Goal: Task Accomplishment & Management: Use online tool/utility

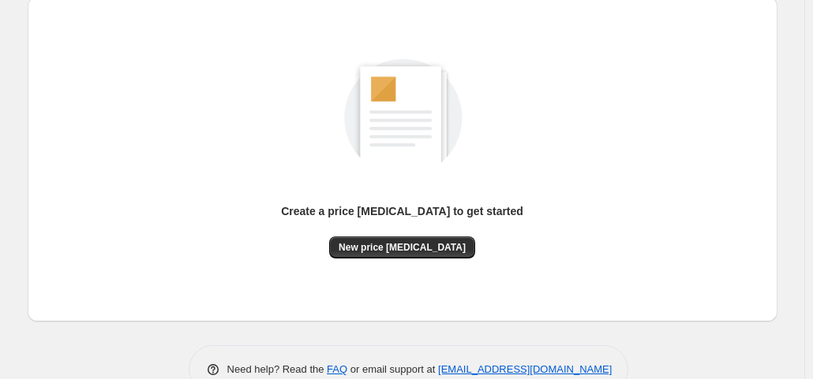
scroll to position [211, 0]
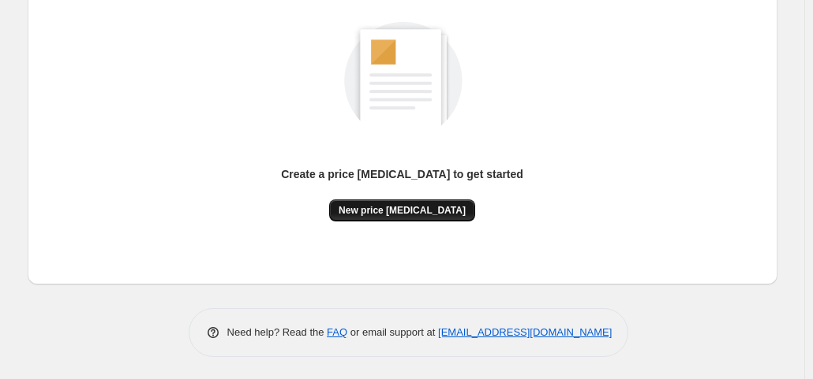
click at [391, 207] on span "New price [MEDICAL_DATA]" at bounding box center [401, 210] width 127 height 13
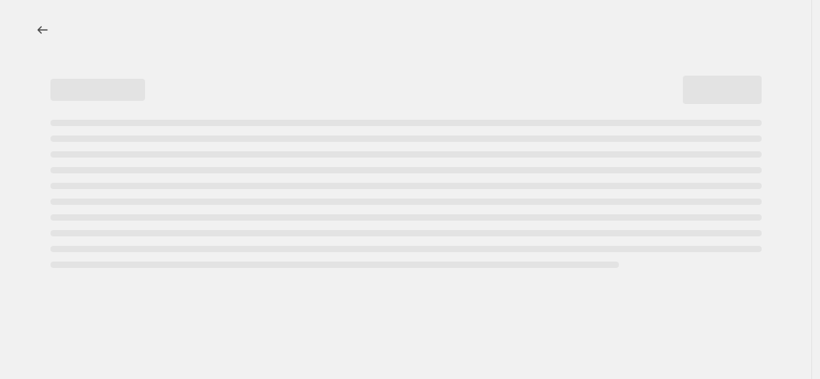
select select "percentage"
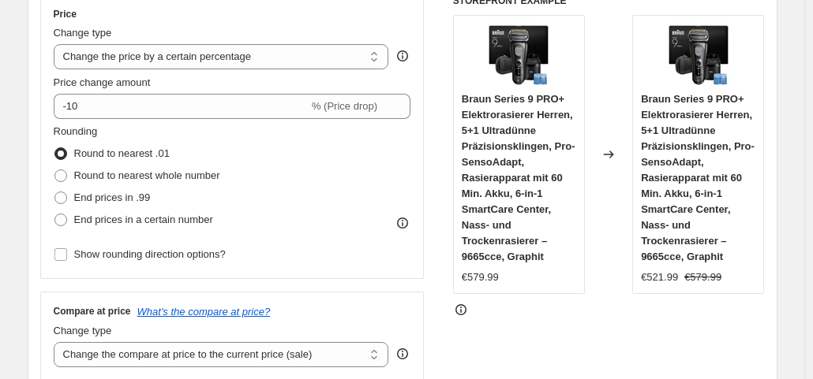
scroll to position [281, 0]
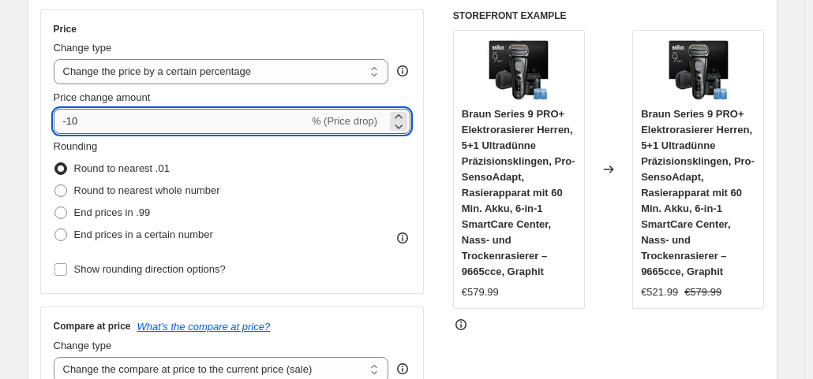
click at [130, 121] on input "-10" at bounding box center [181, 121] width 255 height 25
type input "-1"
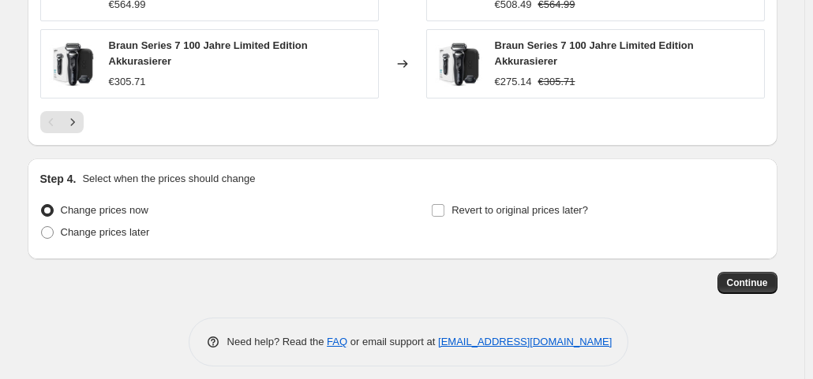
scroll to position [1355, 0]
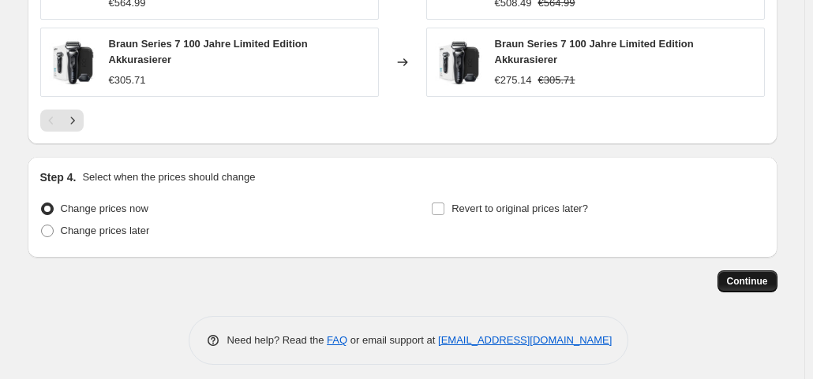
type input "-30"
click at [743, 271] on button "Continue" at bounding box center [747, 282] width 60 height 22
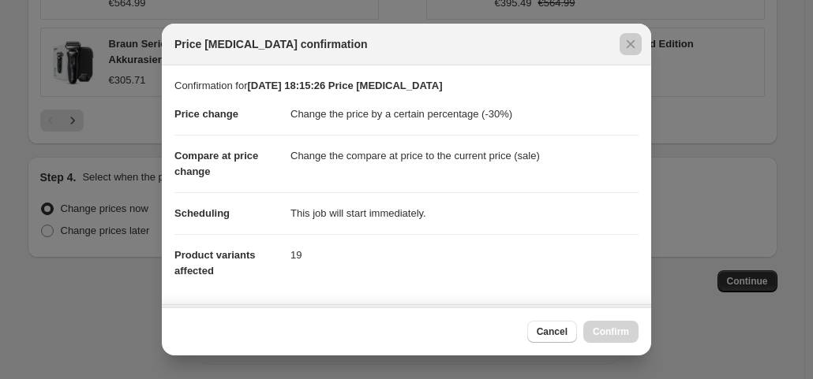
drag, startPoint x: 743, startPoint y: 267, endPoint x: 496, endPoint y: 190, distance: 258.5
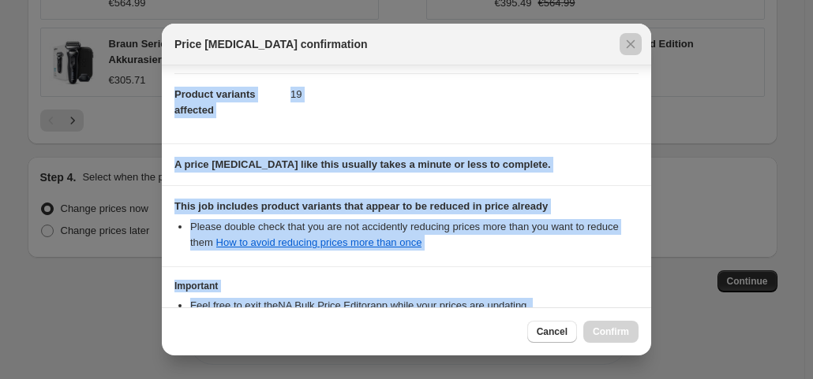
scroll to position [282, 0]
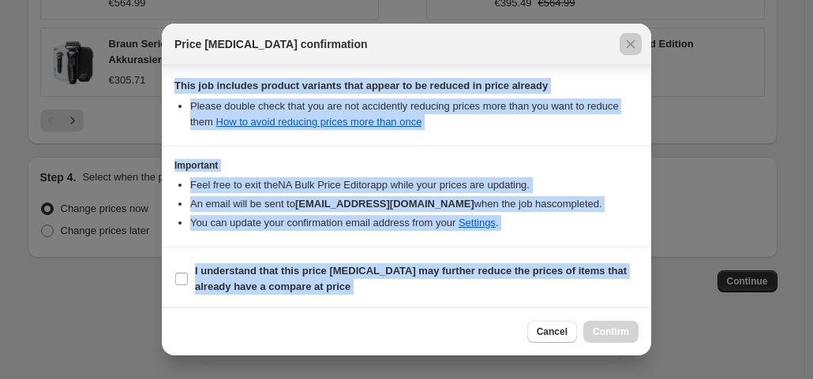
click at [571, 188] on li "Feel free to exit the NA Bulk Price Editor app while your prices are updating." at bounding box center [414, 186] width 448 height 16
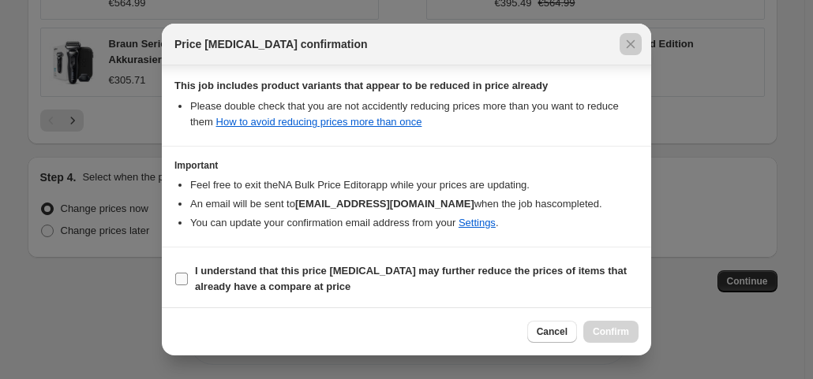
click at [179, 266] on label "I understand that this price change job may further reduce the prices of items …" at bounding box center [406, 279] width 464 height 38
click at [179, 273] on input "I understand that this price change job may further reduce the prices of items …" at bounding box center [181, 279] width 13 height 13
checkbox input "true"
click at [612, 334] on span "Confirm" at bounding box center [610, 332] width 36 height 13
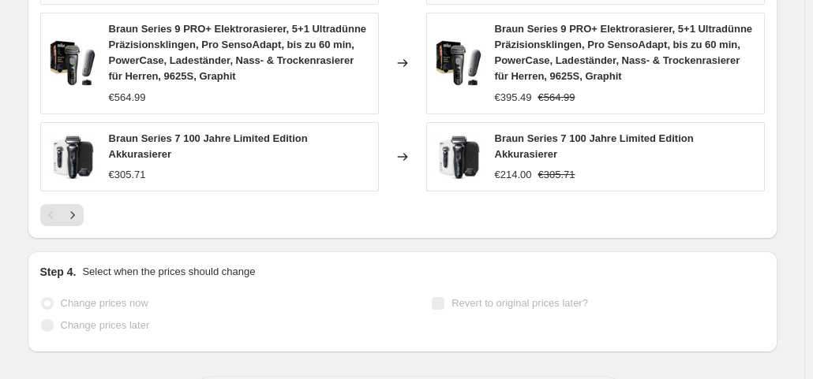
scroll to position [1396, 0]
drag, startPoint x: 612, startPoint y: 334, endPoint x: 664, endPoint y: 327, distance: 52.6
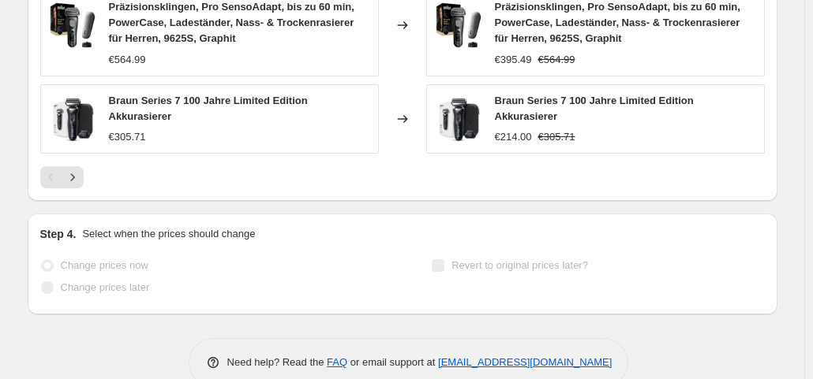
select select "percentage"
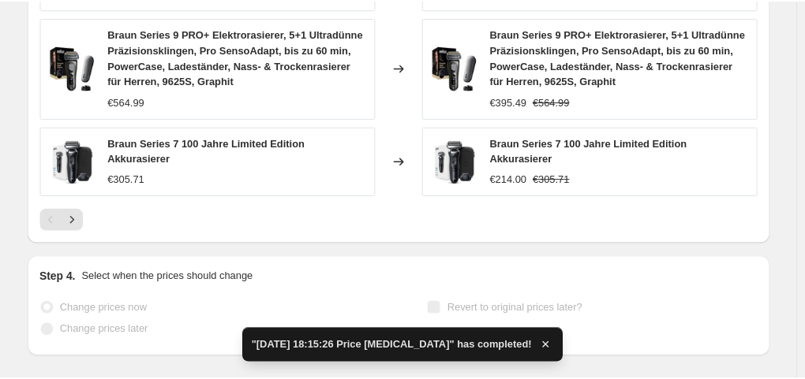
scroll to position [0, 0]
